Goal: Complete application form

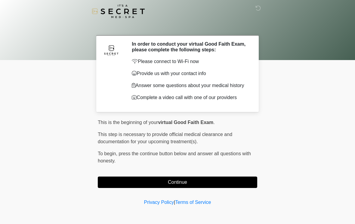
click at [221, 186] on button "Continue" at bounding box center [177, 182] width 159 height 11
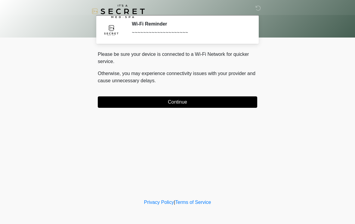
click at [215, 103] on button "Continue" at bounding box center [177, 101] width 159 height 11
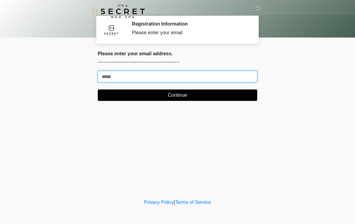
click at [192, 82] on input "Where should we email your treatment plan?" at bounding box center [177, 76] width 159 height 11
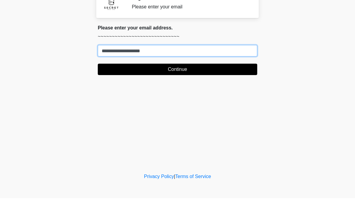
type input "**********"
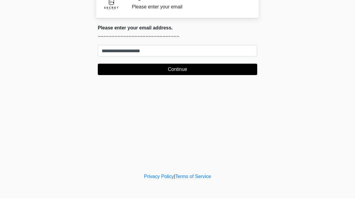
click at [197, 90] on button "Continue" at bounding box center [177, 95] width 159 height 11
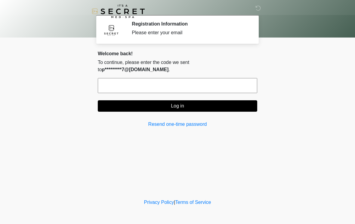
click at [178, 78] on input "text" at bounding box center [177, 85] width 159 height 15
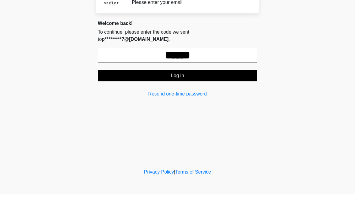
type input "******"
click at [222, 100] on button "Log in" at bounding box center [177, 105] width 159 height 11
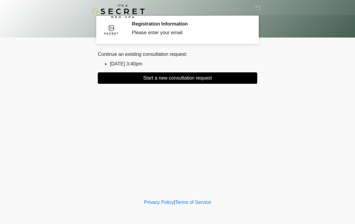
click at [220, 80] on button "Start a new consultation request" at bounding box center [177, 77] width 159 height 11
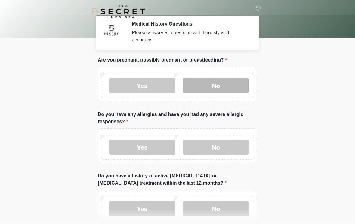
click at [231, 84] on label "No" at bounding box center [216, 85] width 66 height 15
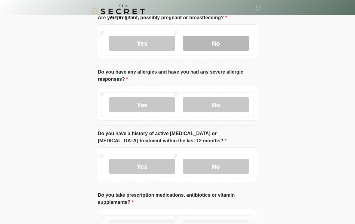
scroll to position [42, 0]
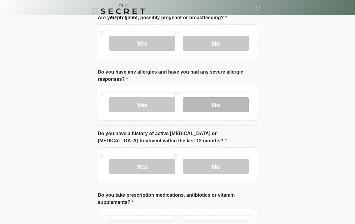
click at [229, 104] on label "No" at bounding box center [216, 105] width 66 height 15
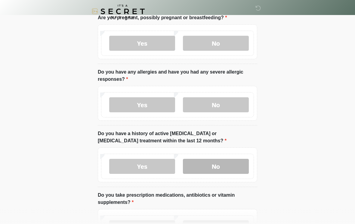
click at [210, 167] on label "No" at bounding box center [216, 166] width 66 height 15
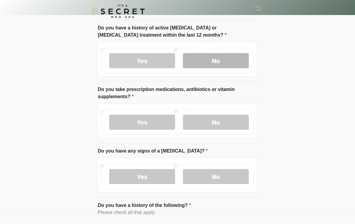
scroll to position [174, 0]
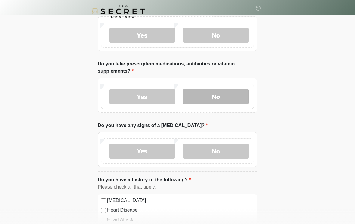
click at [222, 89] on label "No" at bounding box center [216, 96] width 66 height 15
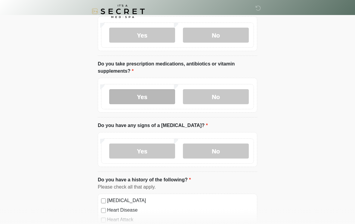
click at [150, 102] on label "Yes" at bounding box center [142, 96] width 66 height 15
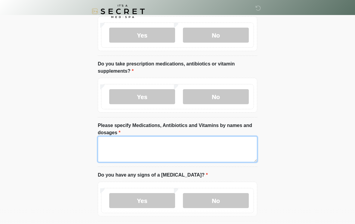
click at [169, 148] on textarea "Please specify Medications, Antibiotics and Vitamins by names and dosages" at bounding box center [177, 149] width 159 height 26
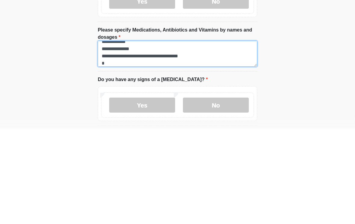
scroll to position [12, 0]
type textarea "**********"
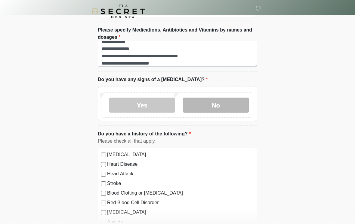
click at [225, 108] on label "No" at bounding box center [216, 105] width 66 height 15
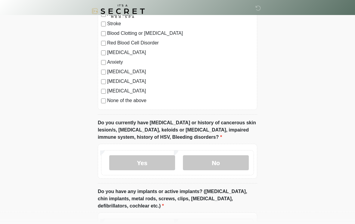
scroll to position [468, 0]
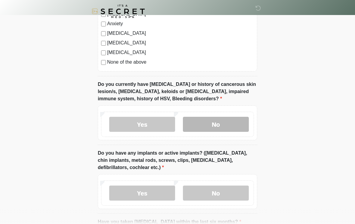
click at [226, 125] on label "No" at bounding box center [216, 124] width 66 height 15
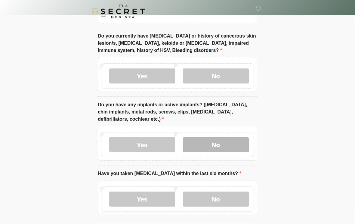
click at [227, 144] on label "No" at bounding box center [216, 144] width 66 height 15
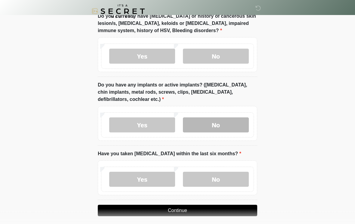
scroll to position [550, 0]
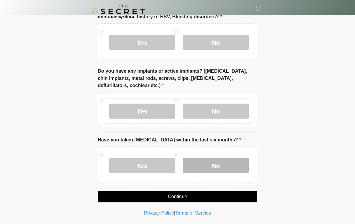
click at [218, 164] on label "No" at bounding box center [216, 165] width 66 height 15
click at [231, 196] on button "Continue" at bounding box center [177, 196] width 159 height 11
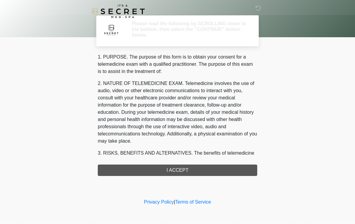
scroll to position [0, 0]
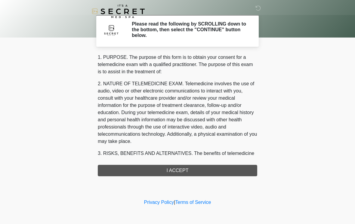
click at [211, 170] on div "1. PURPOSE. The purpose of this form is to obtain your consent for a telemedici…" at bounding box center [177, 115] width 159 height 123
click at [198, 171] on div "1. PURPOSE. The purpose of this form is to obtain your consent for a telemedici…" at bounding box center [177, 115] width 159 height 123
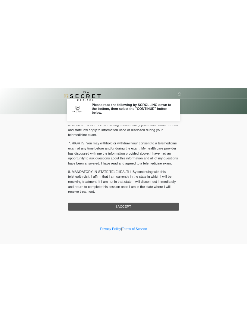
scroll to position [245, 0]
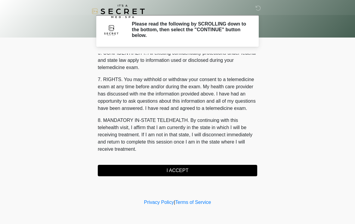
click at [172, 173] on button "I ACCEPT" at bounding box center [177, 170] width 159 height 11
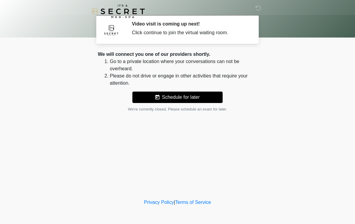
click at [187, 30] on div "Click continue to join the virtual waiting room." at bounding box center [190, 32] width 116 height 7
click at [222, 31] on div "Click continue to join the virtual waiting room." at bounding box center [190, 32] width 116 height 7
click at [223, 38] on section "Video visit is coming up next! Click continue to join the virtual waiting room.…" at bounding box center [177, 29] width 162 height 29
click at [290, 157] on body "‎ ‎ Video visit is coming up next! Click continue to join the virtual waiting r…" at bounding box center [177, 112] width 355 height 224
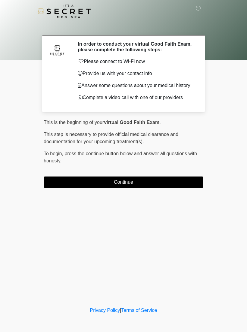
click at [155, 183] on button "Continue" at bounding box center [123, 182] width 159 height 11
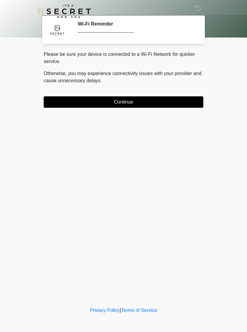
click at [191, 101] on button "Continue" at bounding box center [123, 101] width 159 height 11
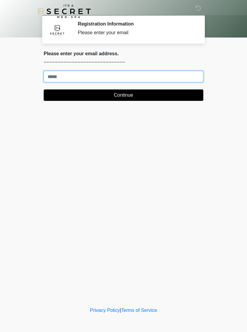
click at [89, 78] on input "Where should we email your treatment plan?" at bounding box center [123, 76] width 159 height 11
type input "**********"
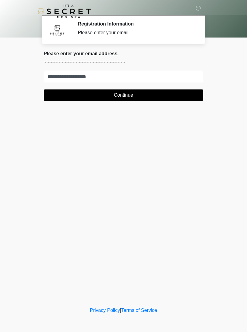
click at [138, 96] on button "Continue" at bounding box center [123, 95] width 159 height 11
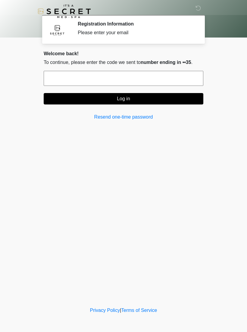
click at [150, 75] on input "text" at bounding box center [123, 78] width 159 height 15
type input "******"
click at [145, 99] on button "Log in" at bounding box center [123, 98] width 159 height 11
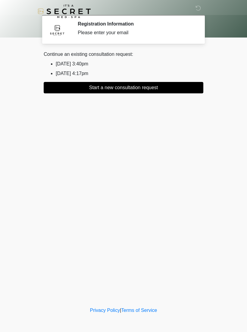
click at [77, 62] on li "2025/08/26 3:40pm" at bounding box center [129, 63] width 147 height 7
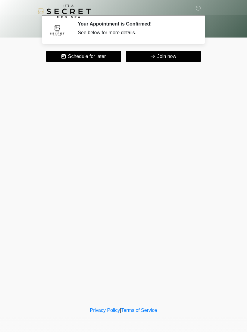
click at [175, 60] on button "Join now" at bounding box center [163, 56] width 75 height 11
